Goal: Task Accomplishment & Management: Complete application form

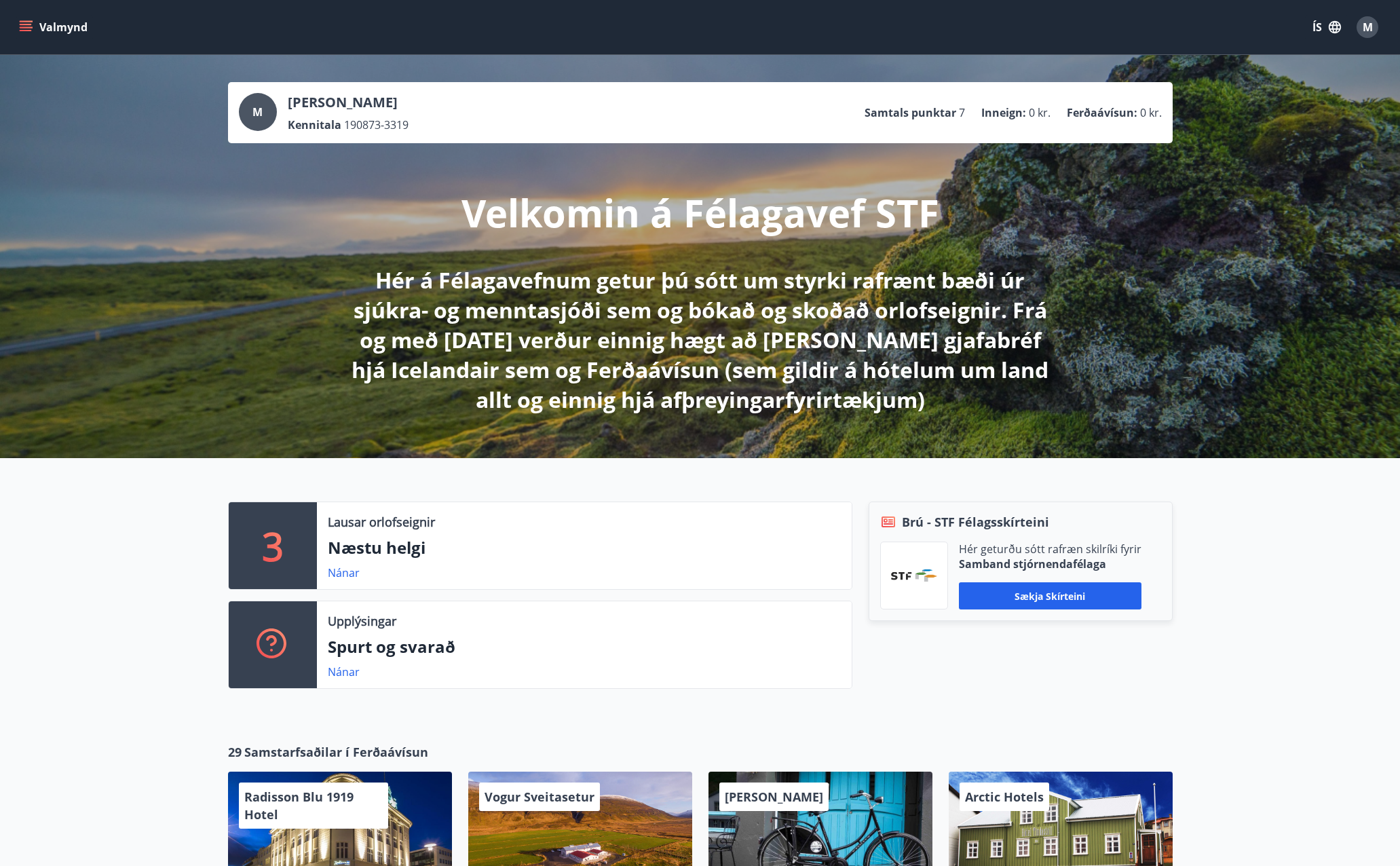
click at [46, 31] on button "Valmynd" at bounding box center [54, 27] width 77 height 24
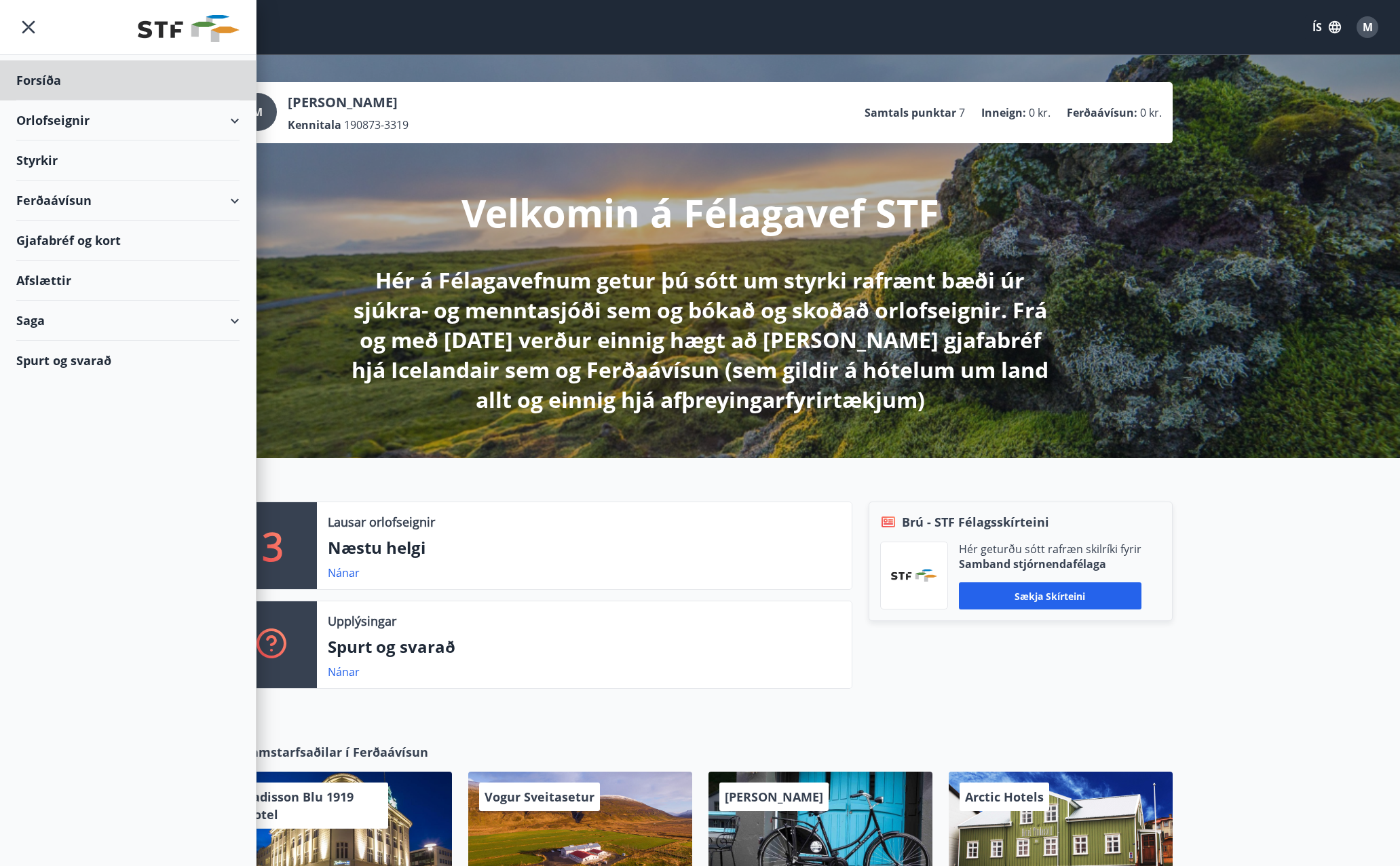
click at [41, 100] on div "Styrkir" at bounding box center [128, 80] width 223 height 40
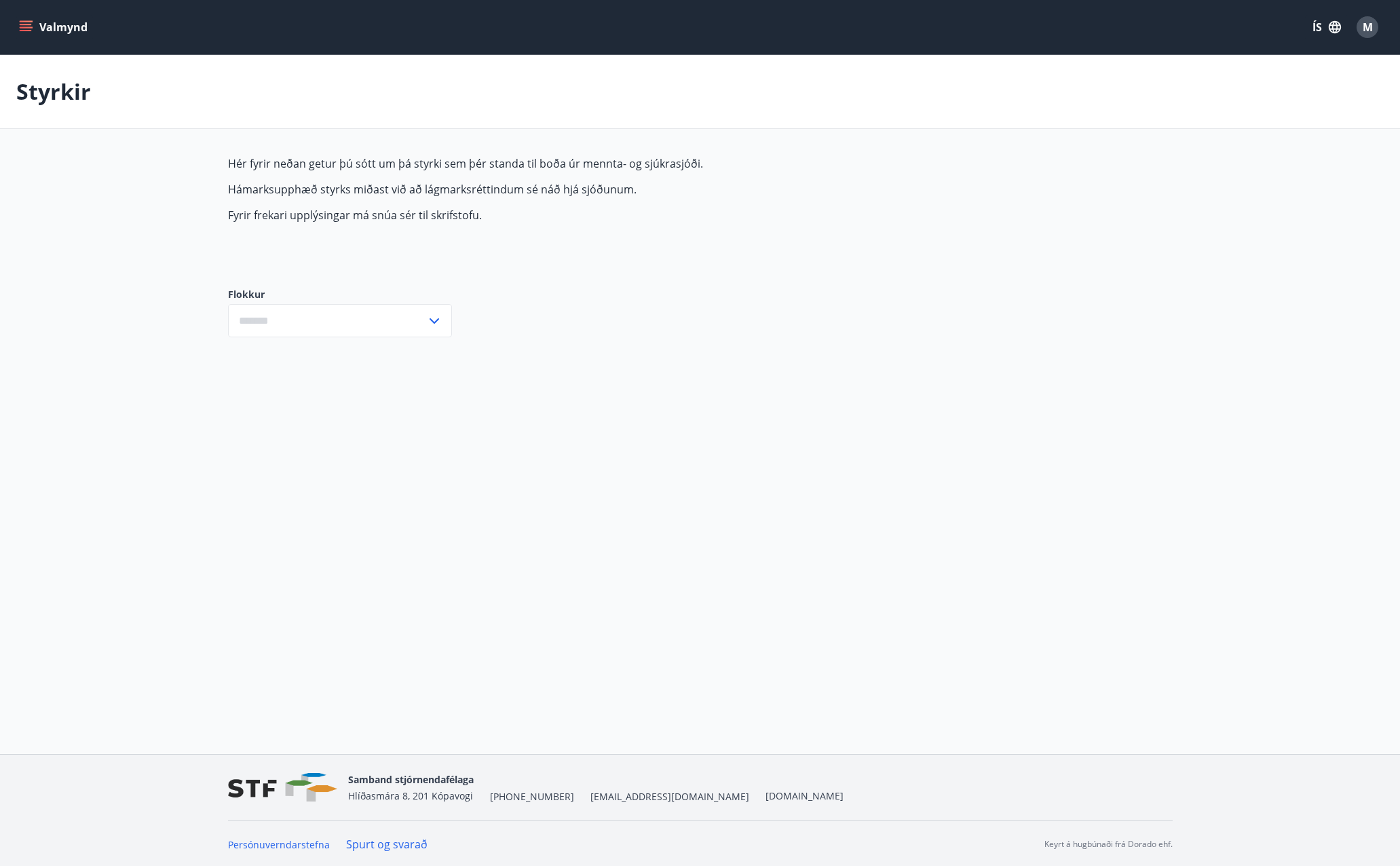
type input "***"
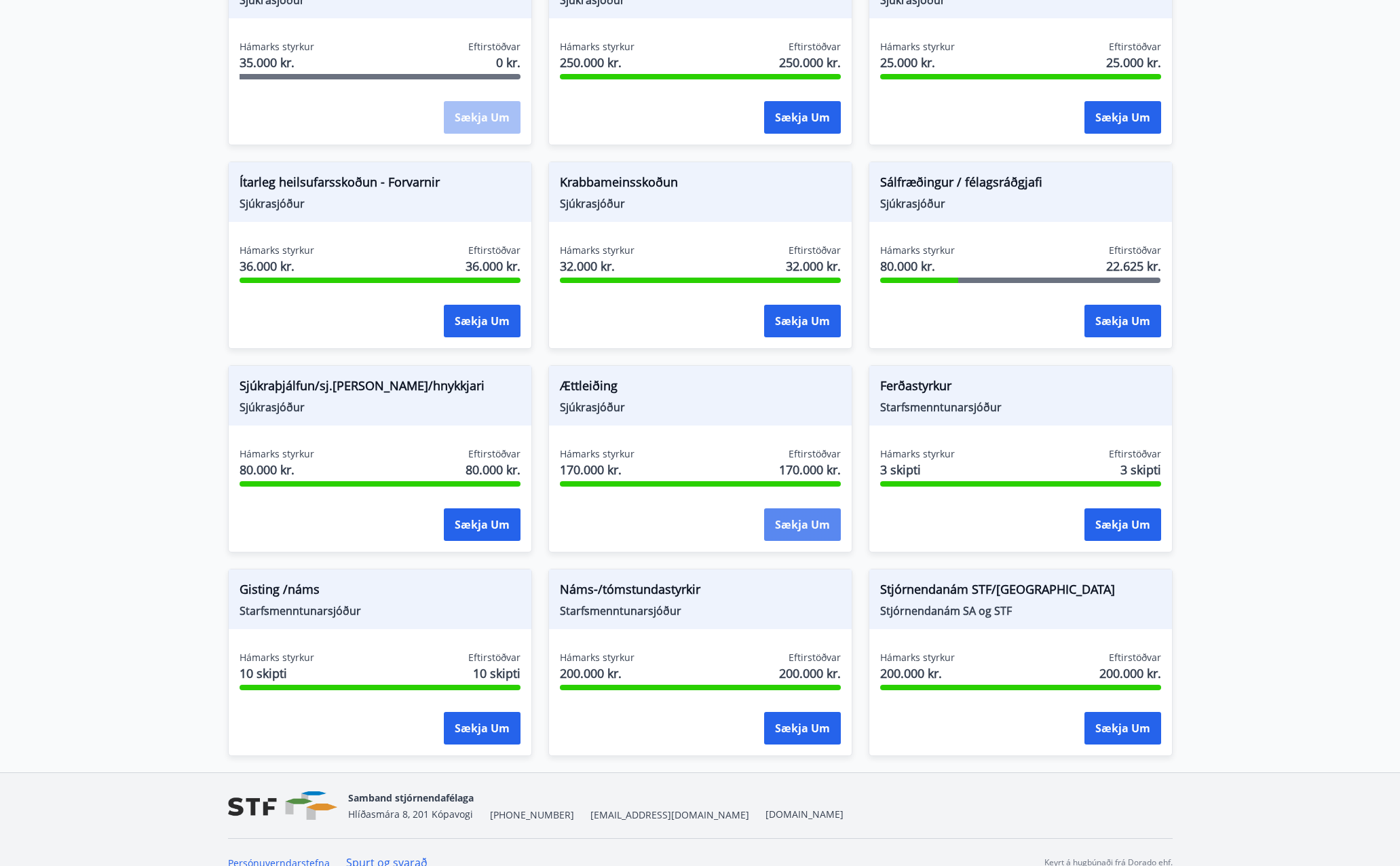
scroll to position [814, 0]
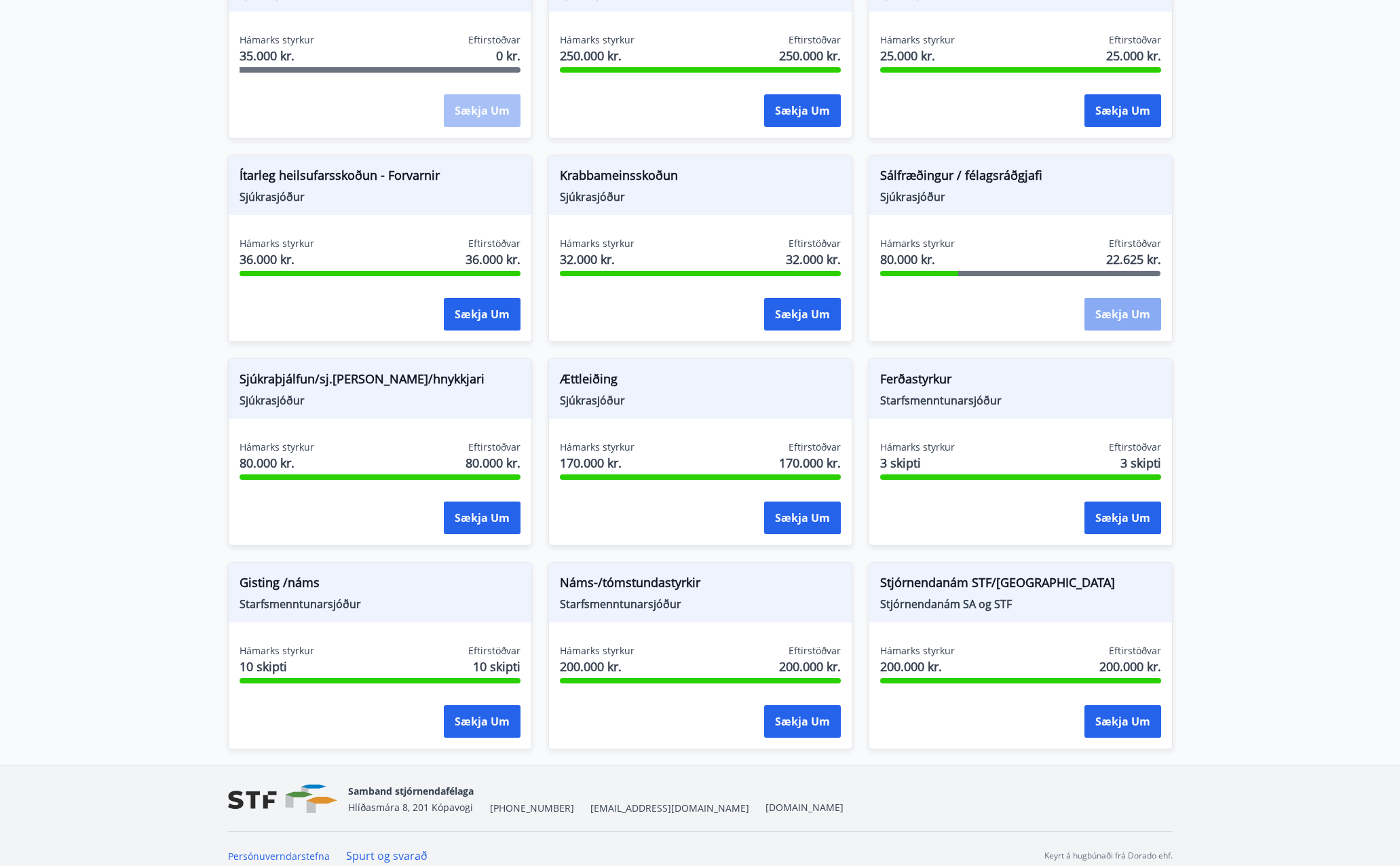
click at [1124, 314] on button "Sækja um" at bounding box center [1122, 314] width 77 height 33
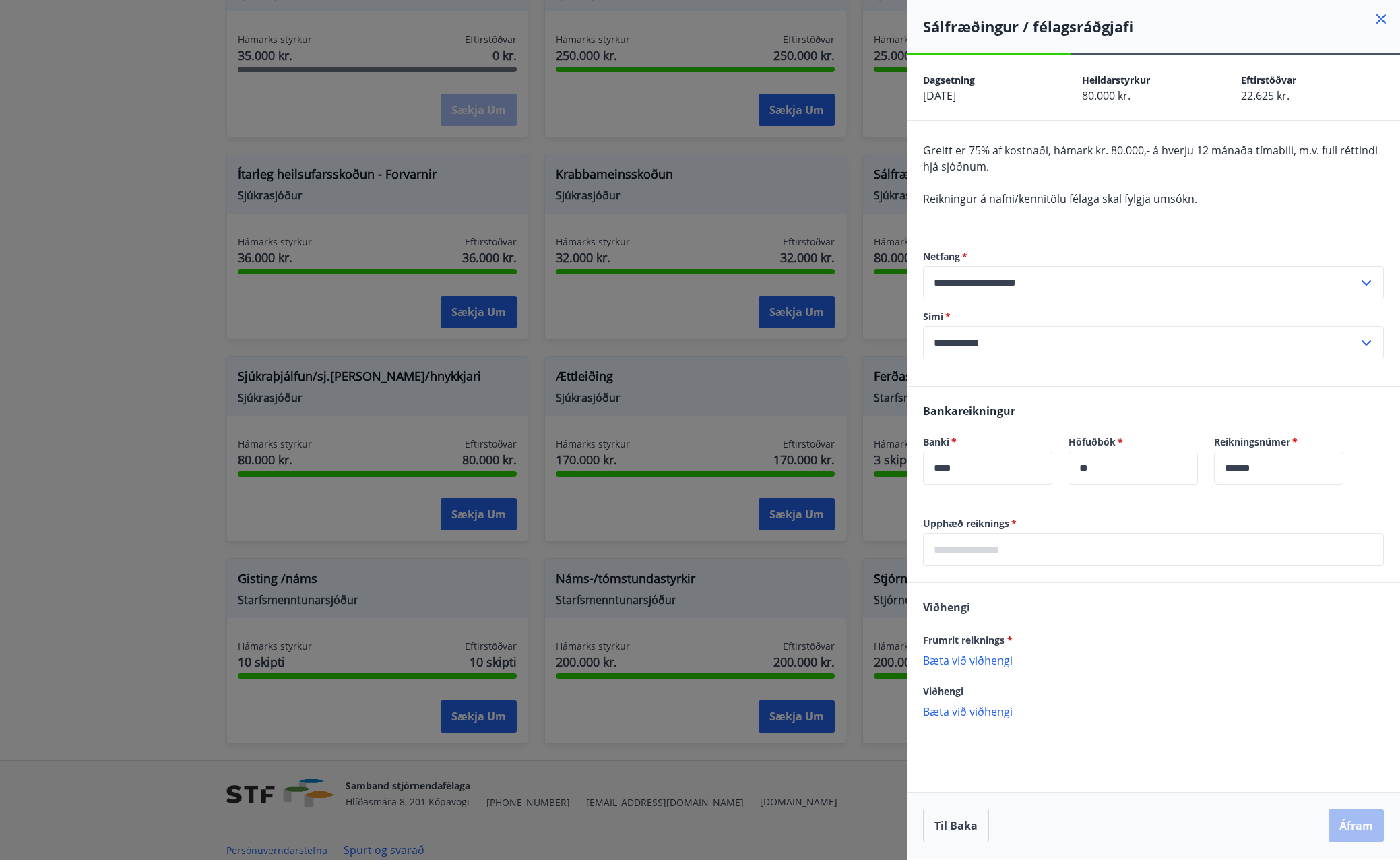
click at [1014, 553] on input "text" at bounding box center [1154, 549] width 461 height 33
click at [1021, 542] on input "text" at bounding box center [1154, 549] width 461 height 33
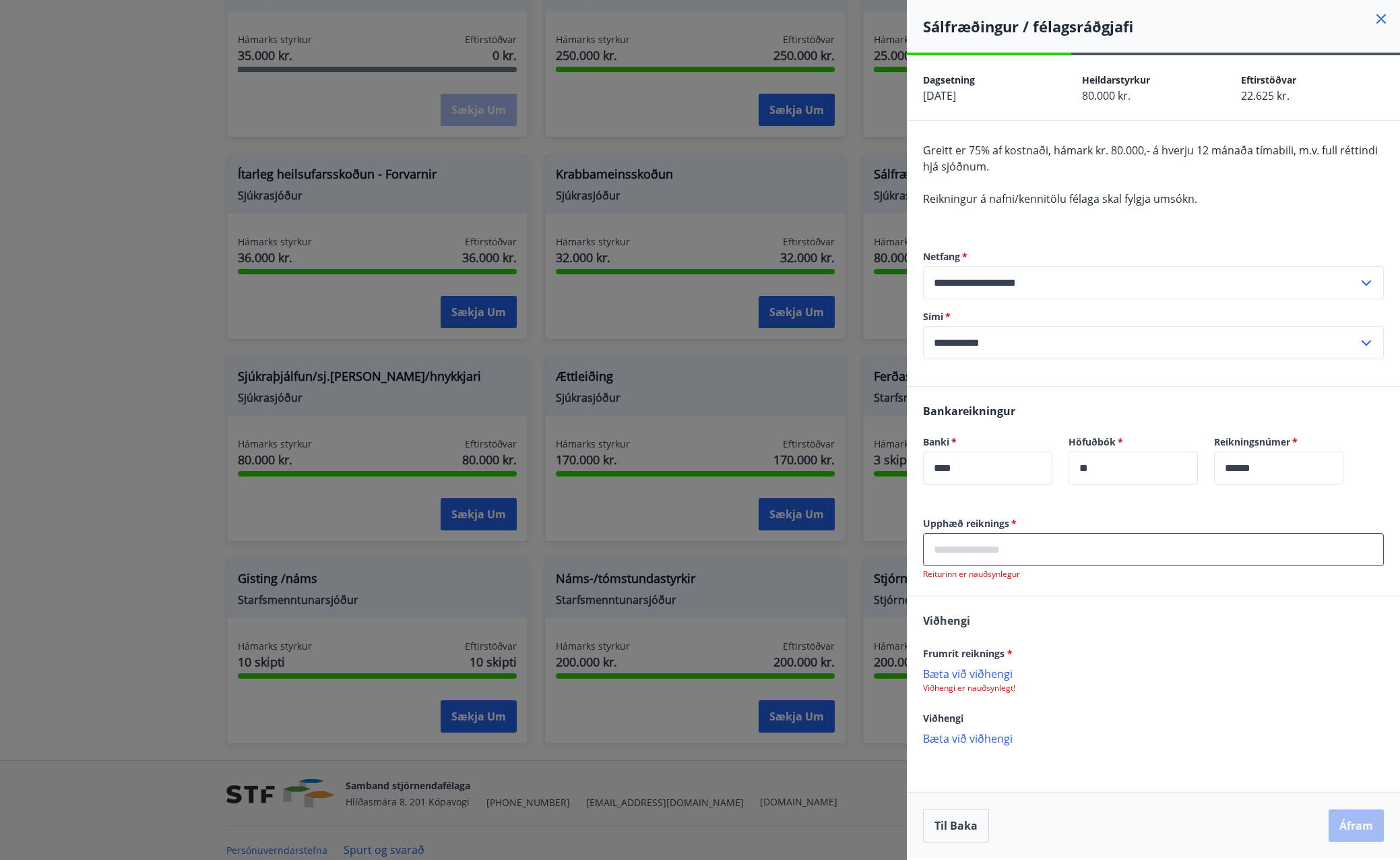
click at [930, 660] on div "Frumrit reiknings * [PERSON_NAME] við viðhengi Viðhengi er nauðsynlegt!" at bounding box center [1154, 669] width 461 height 49
click at [961, 677] on p "Bæta við viðhengi" at bounding box center [1154, 673] width 461 height 13
click at [978, 682] on p "Reikningur-0002350.pdf" at bounding box center [990, 681] width 120 height 16
click at [1006, 547] on input "text" at bounding box center [1154, 549] width 461 height 33
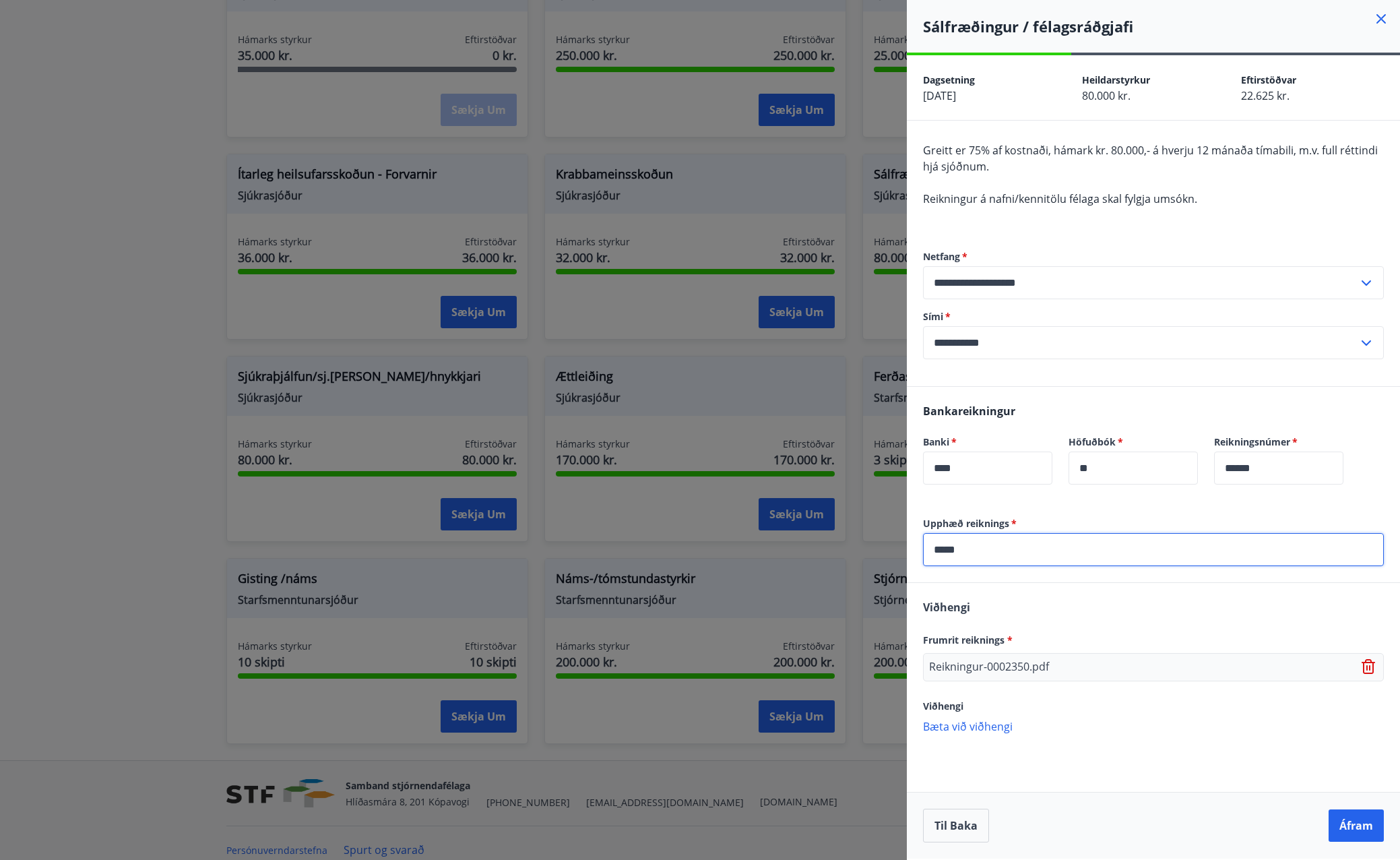
type input "*****"
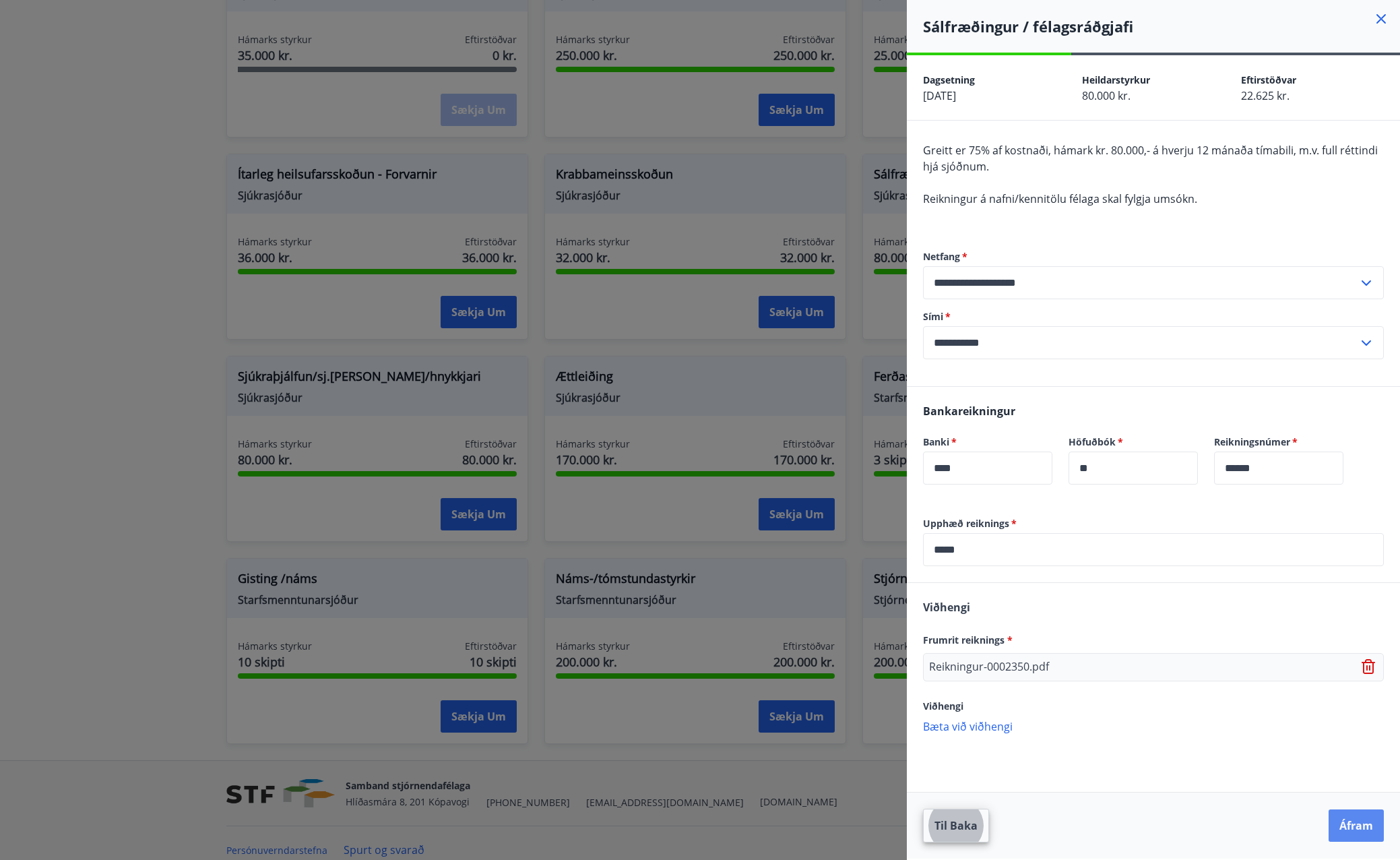
click at [1365, 830] on button "Áfram" at bounding box center [1356, 826] width 55 height 32
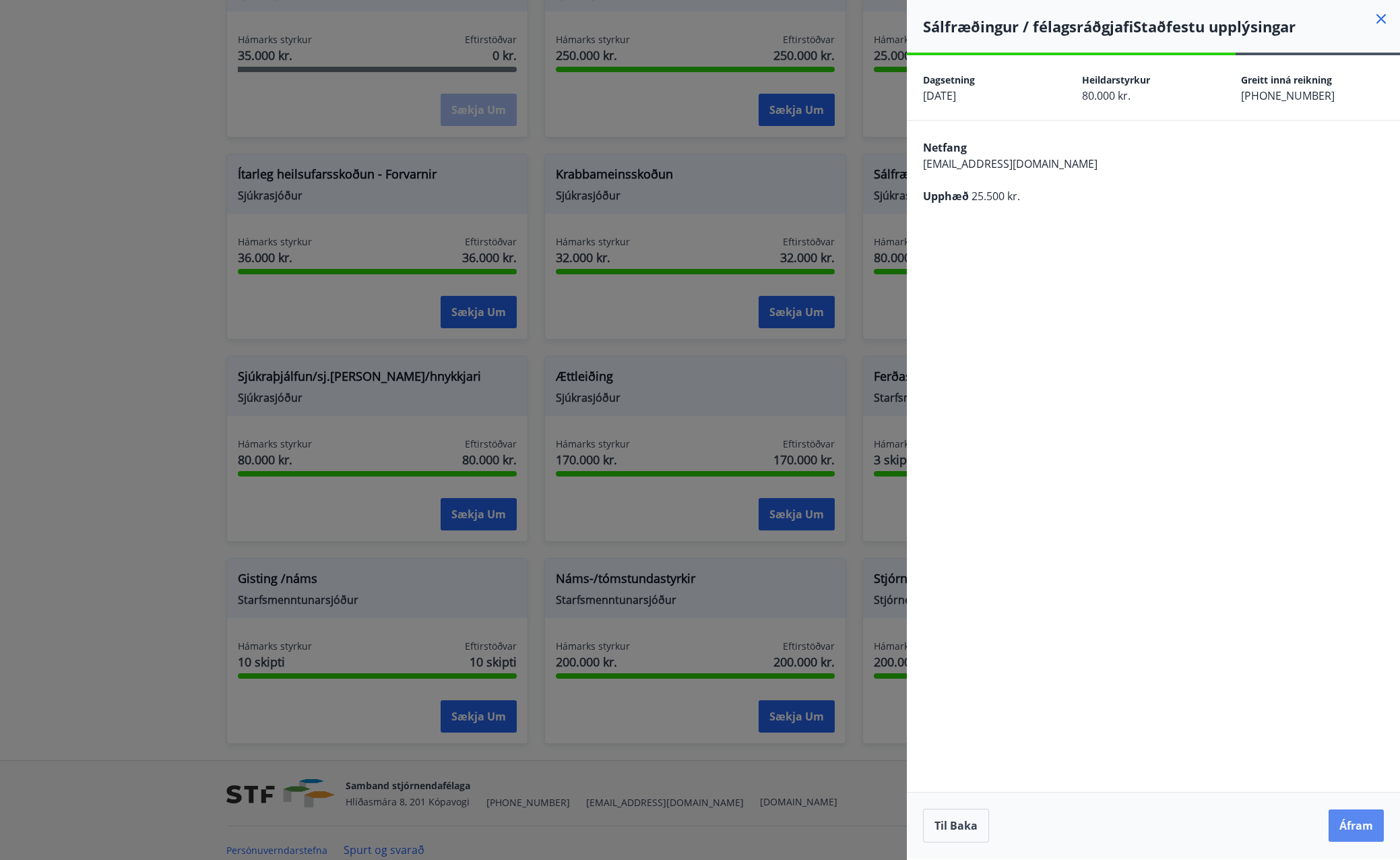
click at [1362, 826] on button "Áfram" at bounding box center [1356, 826] width 55 height 32
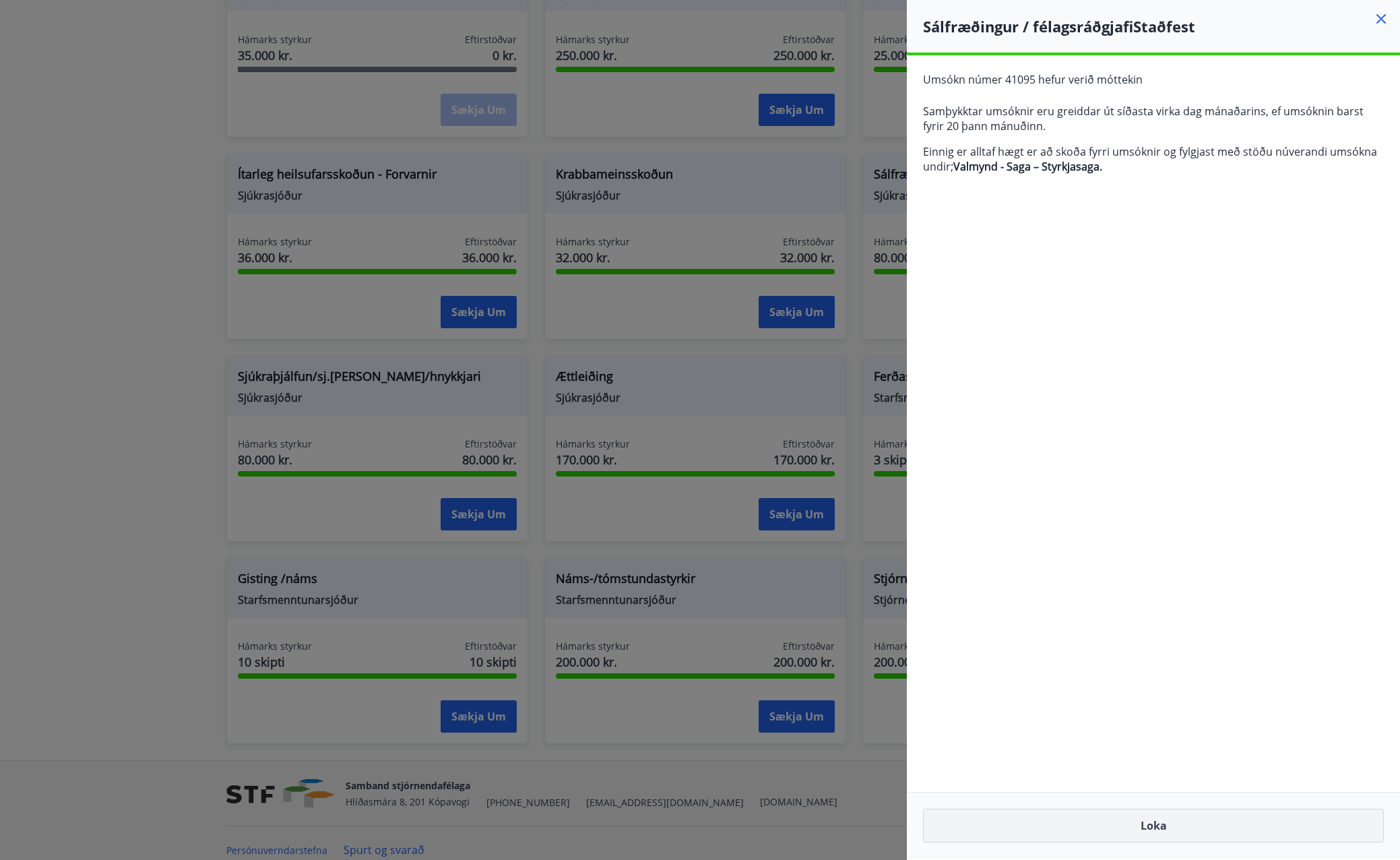
click at [1136, 820] on button "Loka" at bounding box center [1154, 826] width 461 height 34
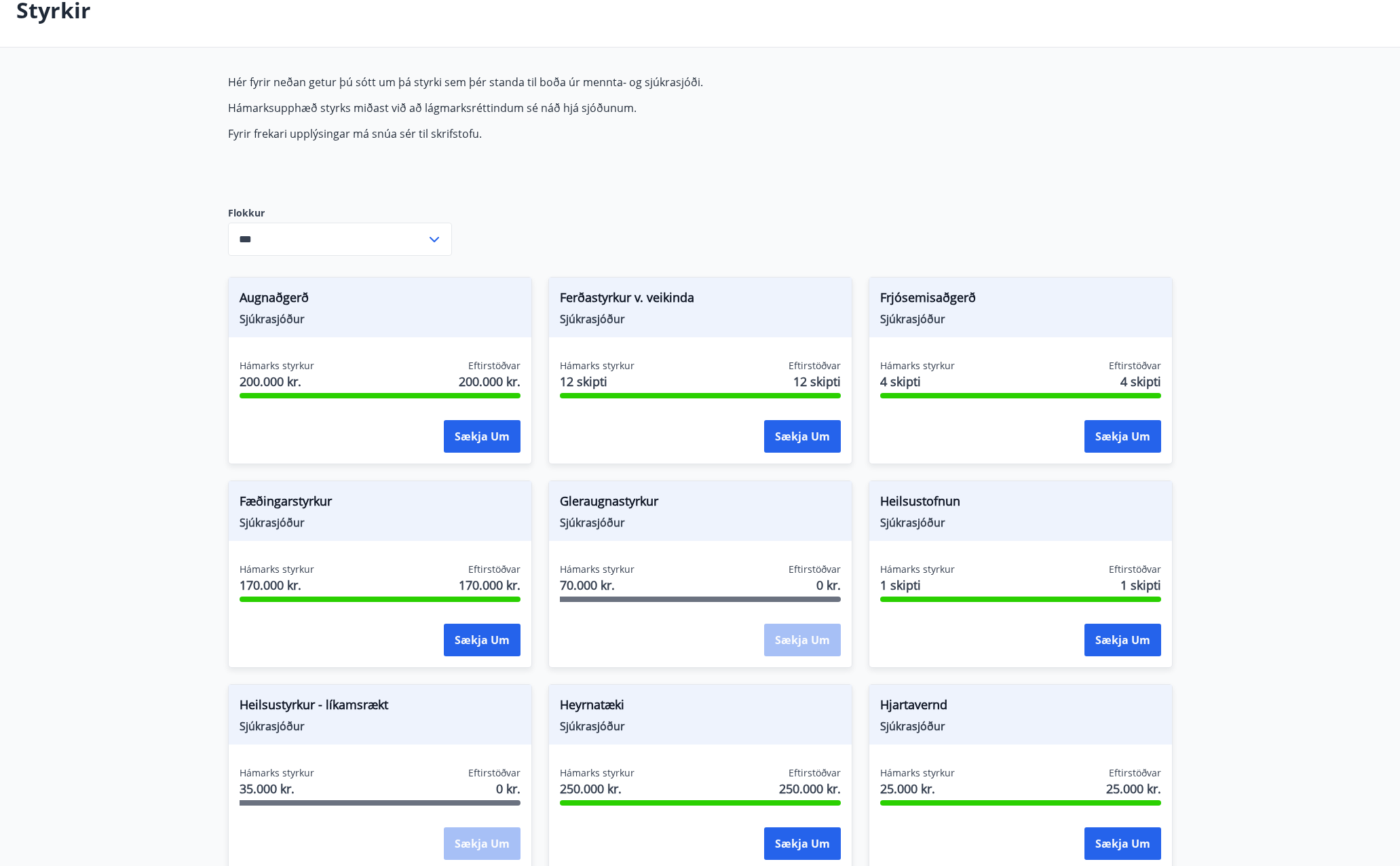
scroll to position [0, 0]
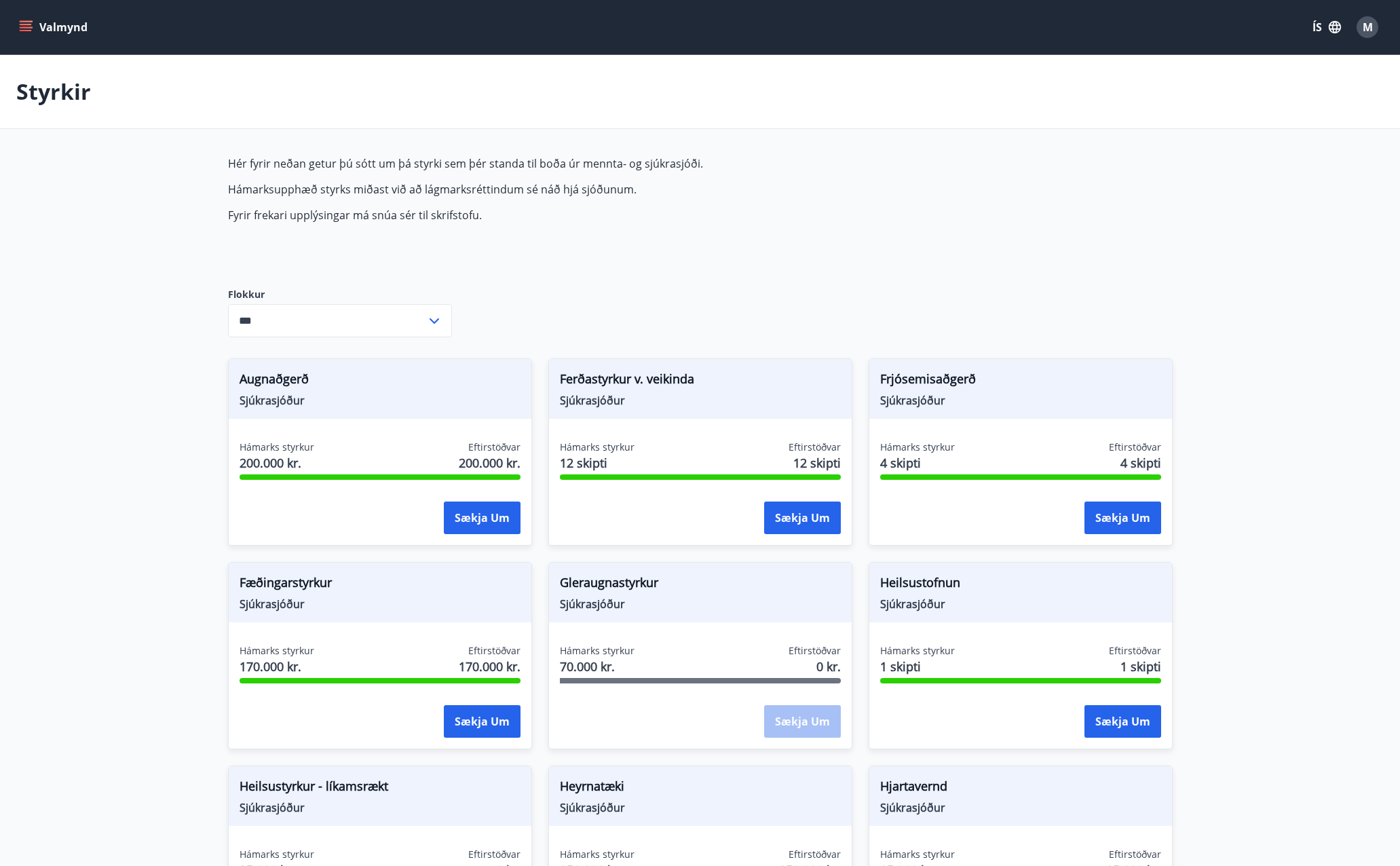
click at [271, 167] on p "Hér fyrir neðan getur þú sótt um þá styrki sem þér standa til boða úr mennta- o…" at bounding box center [549, 164] width 641 height 15
click at [1153, 210] on div "Hér fyrir neðan getur þú sótt um þá styrki sem þér standa til boða úr mennta- o…" at bounding box center [701, 867] width 945 height 1423
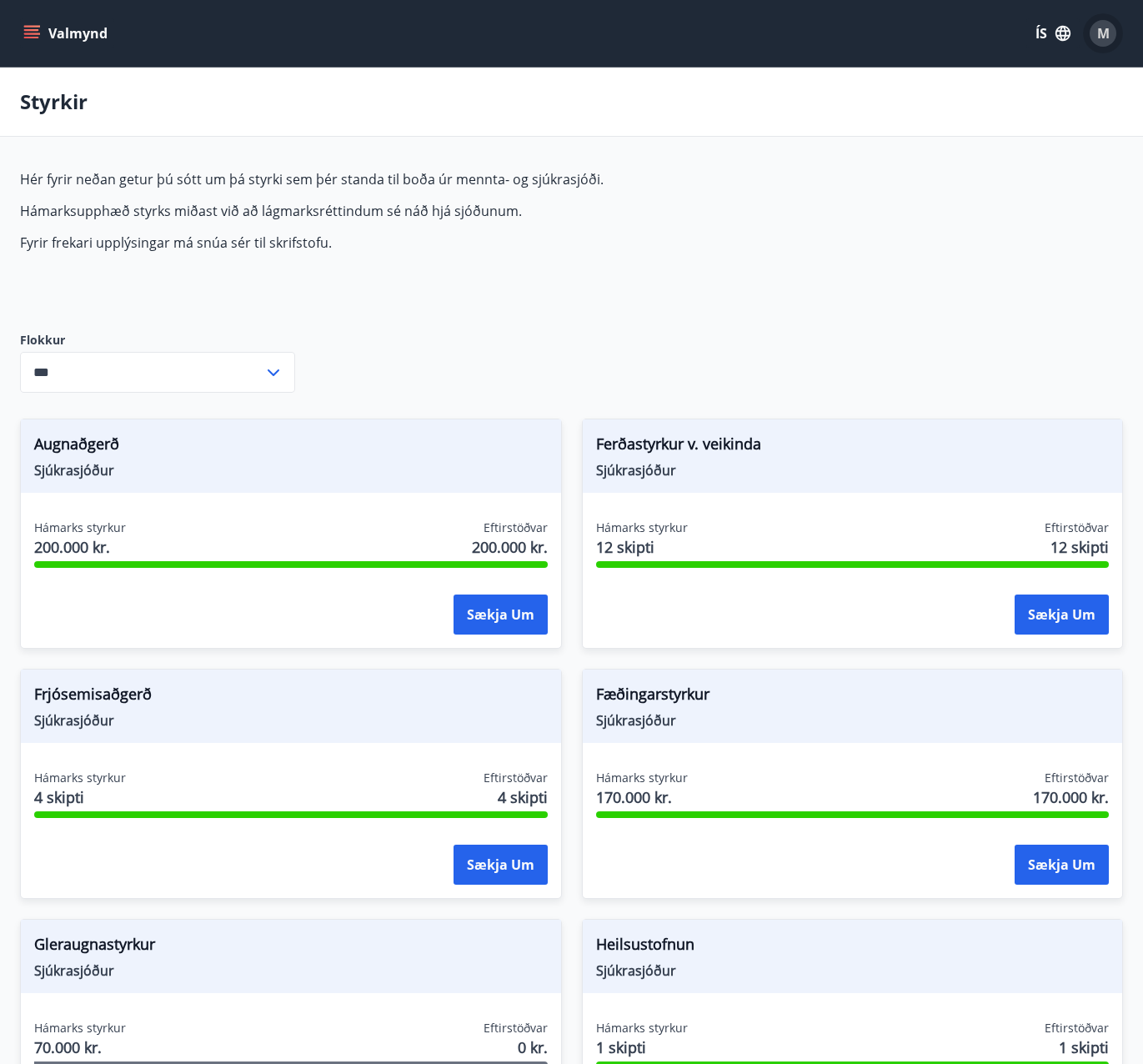
click at [1100, 14] on button "M" at bounding box center [1103, 33] width 40 height 40
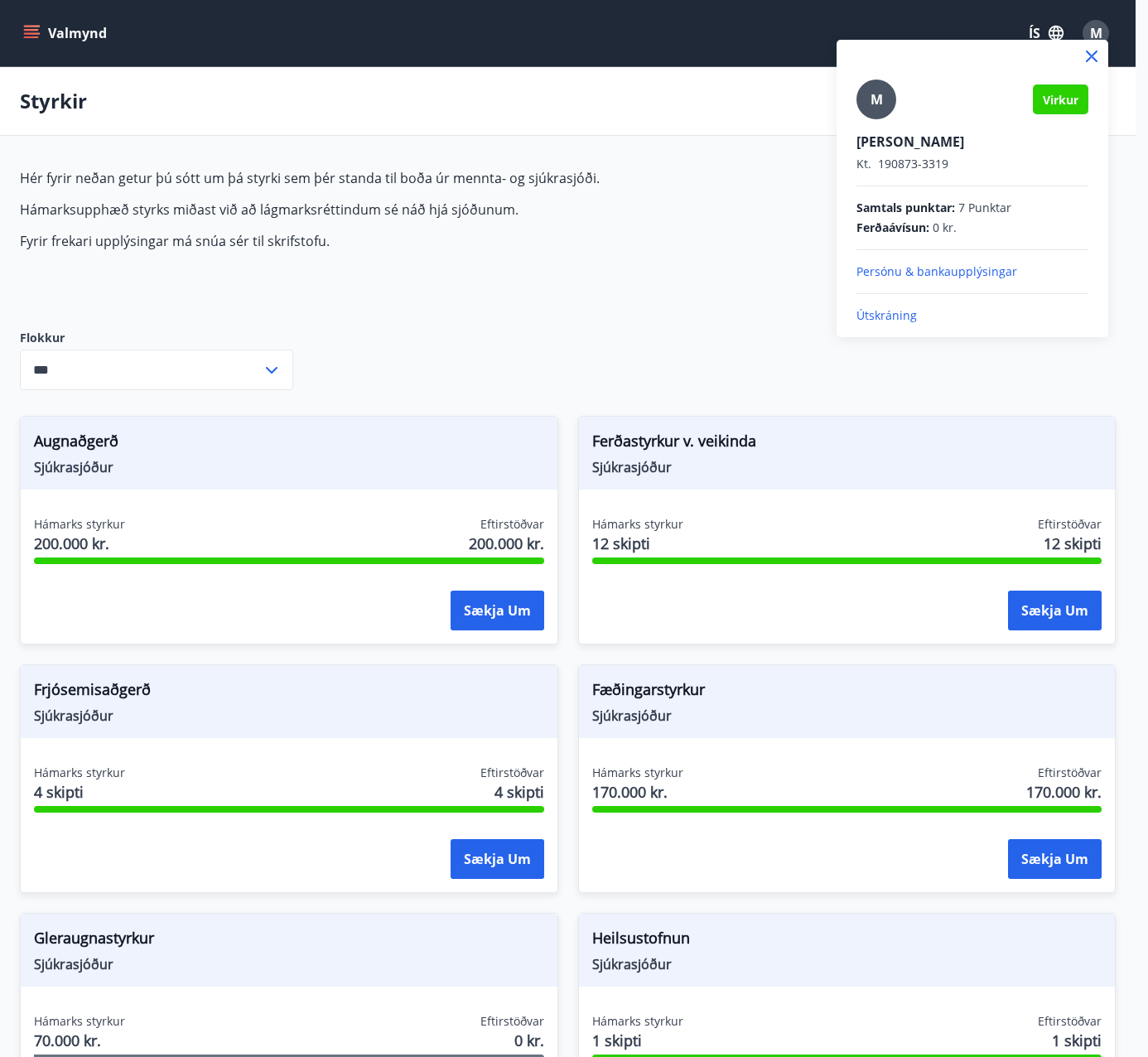
click at [892, 319] on p "Útskráning" at bounding box center [972, 316] width 232 height 17
